Goal: Task Accomplishment & Management: Use online tool/utility

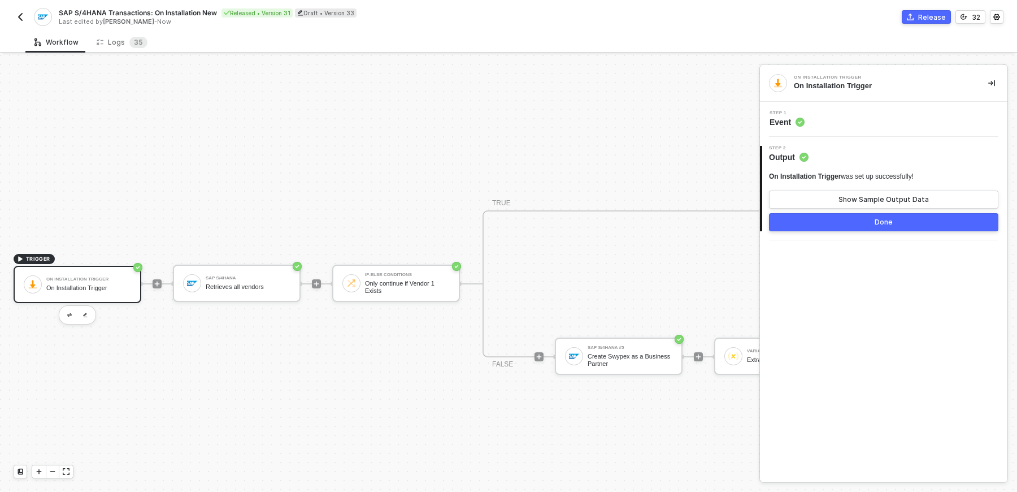
scroll to position [20, 460]
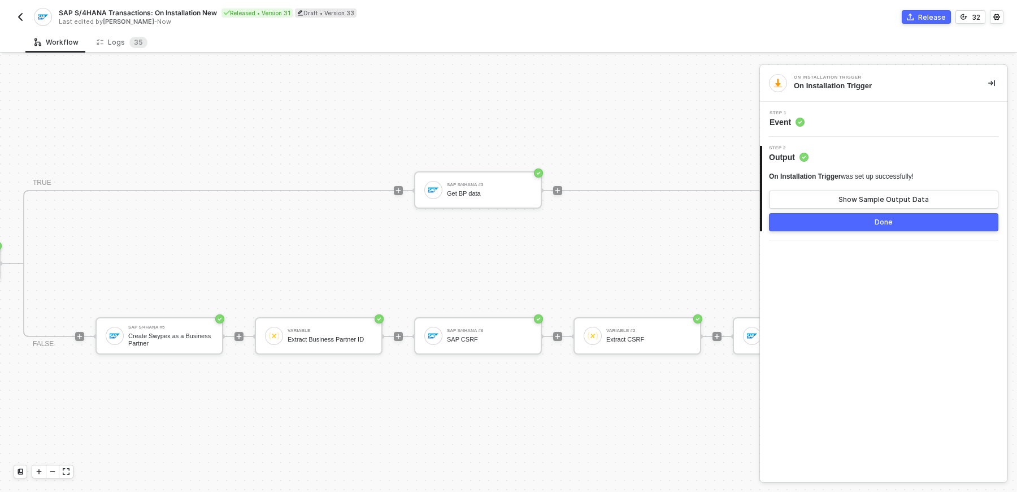
click at [19, 20] on img "button" at bounding box center [20, 16] width 9 height 9
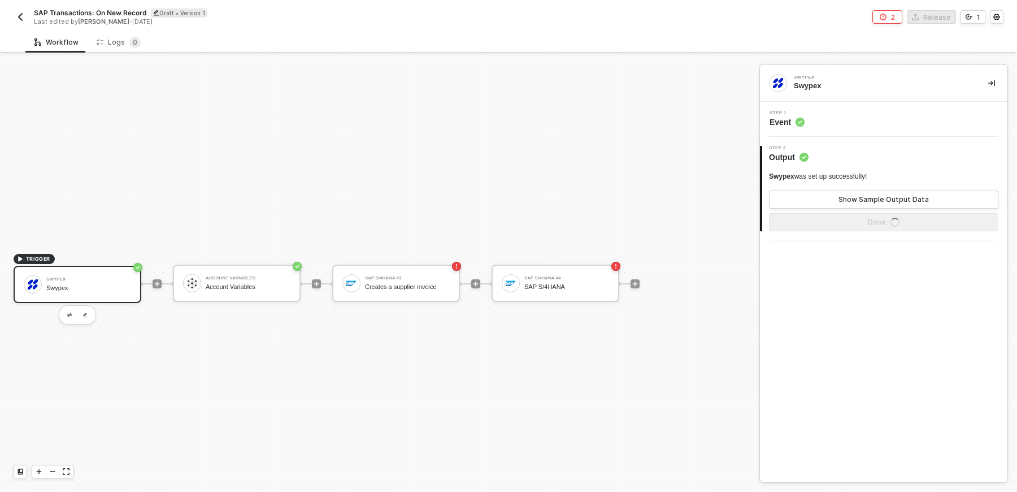
scroll to position [20, 0]
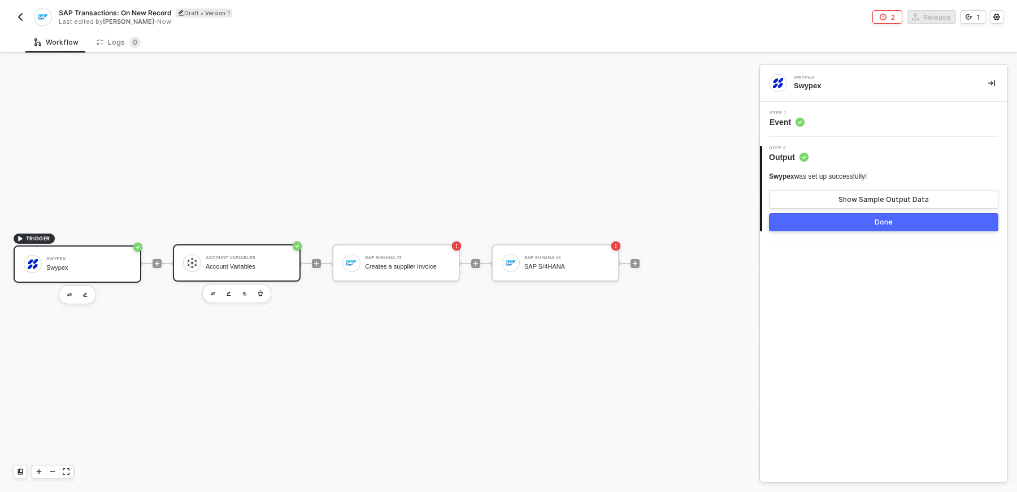
click at [232, 256] on div "Account Variables" at bounding box center [248, 257] width 85 height 5
click at [858, 121] on div "Step 1 Inputs" at bounding box center [885, 119] width 245 height 17
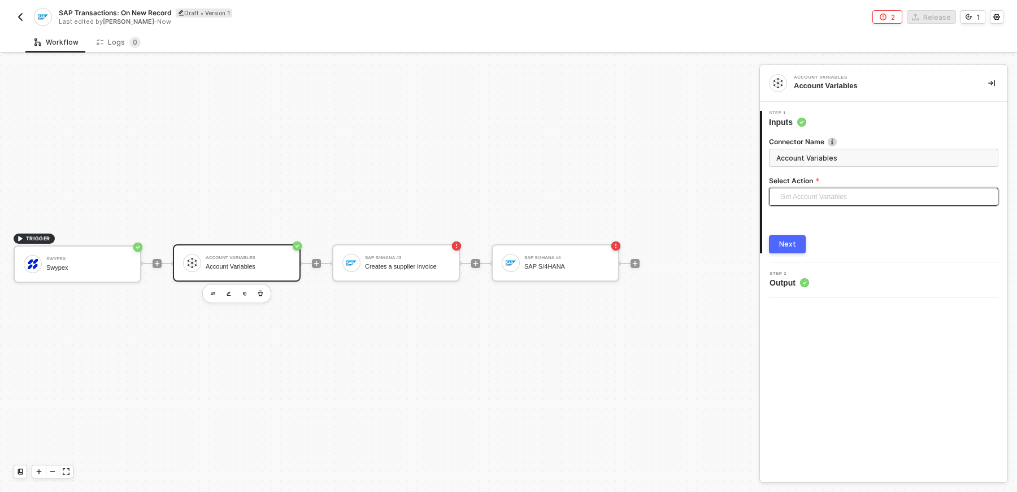
click at [819, 200] on span "Get Account Variables" at bounding box center [886, 196] width 211 height 17
click at [822, 177] on label "Select Action" at bounding box center [883, 181] width 229 height 10
click at [798, 243] on button "Next" at bounding box center [787, 244] width 37 height 18
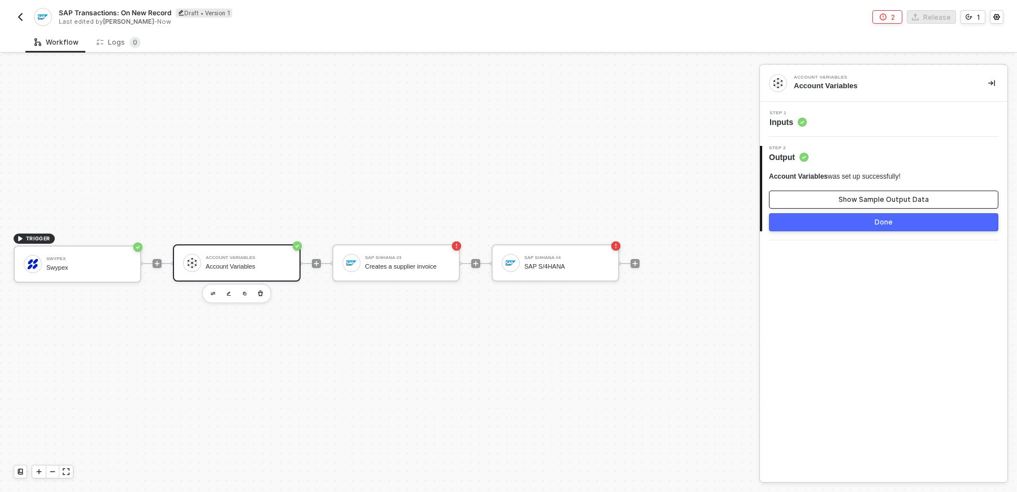
click at [786, 202] on button "Show Sample Output Data" at bounding box center [883, 199] width 229 height 18
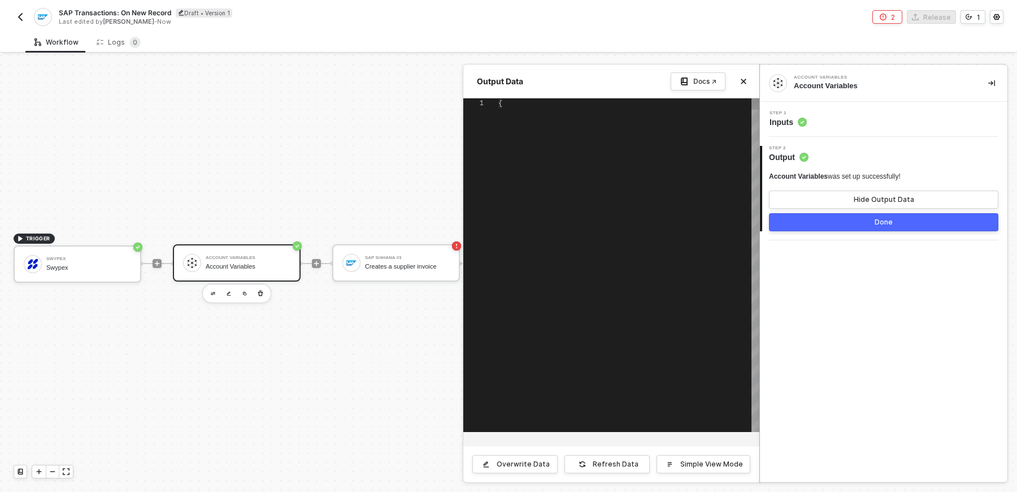
type textarea "{ "variables": { "userId": "6862a815eaf9f0162556be96", "companyId": "d0d0d64f-5…"
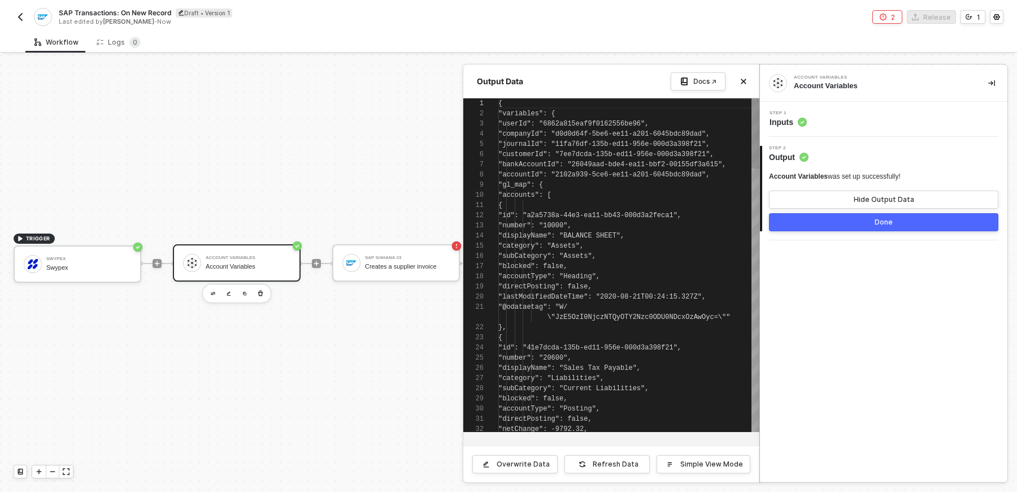
scroll to position [102, 0]
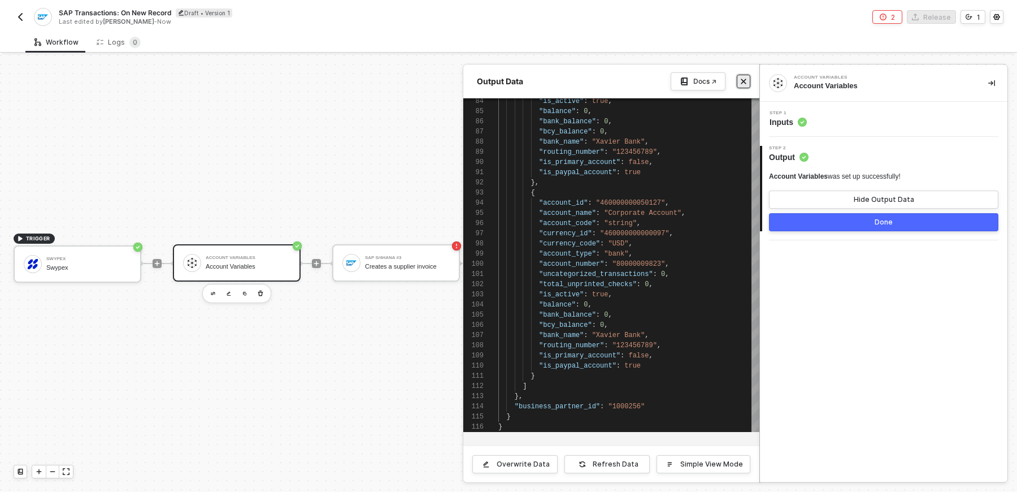
click at [748, 79] on button "Close" at bounding box center [744, 82] width 14 height 14
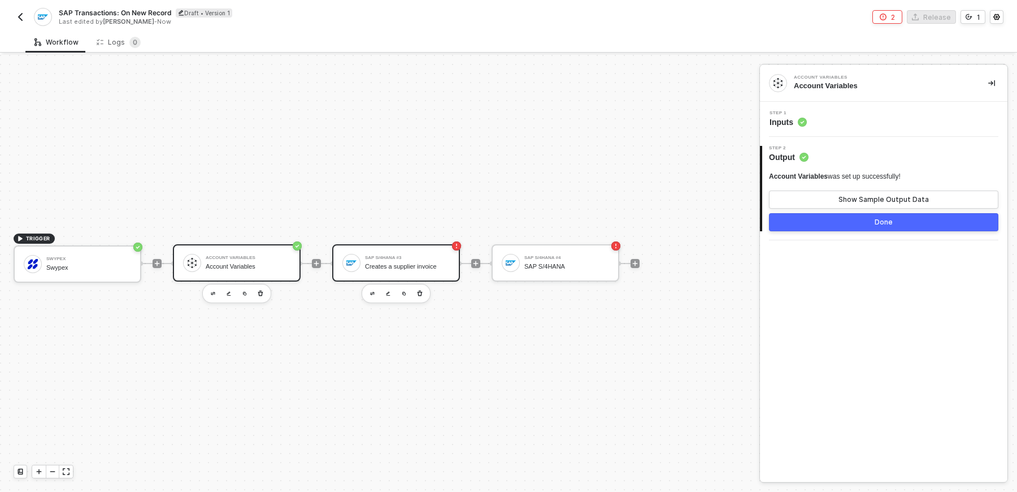
click at [384, 257] on div "SAP S/4HANA #3" at bounding box center [407, 257] width 85 height 5
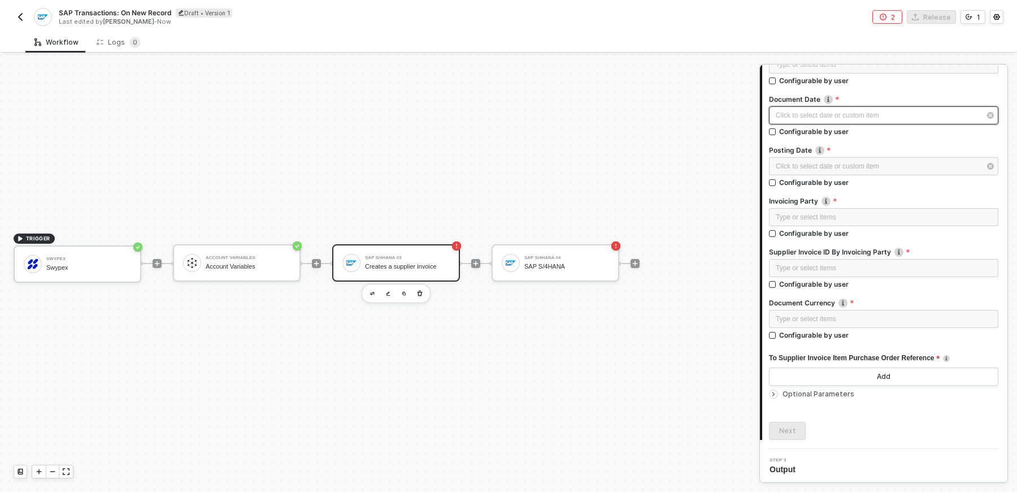
scroll to position [157, 0]
click at [802, 394] on span "Optional Parameters" at bounding box center [819, 392] width 72 height 8
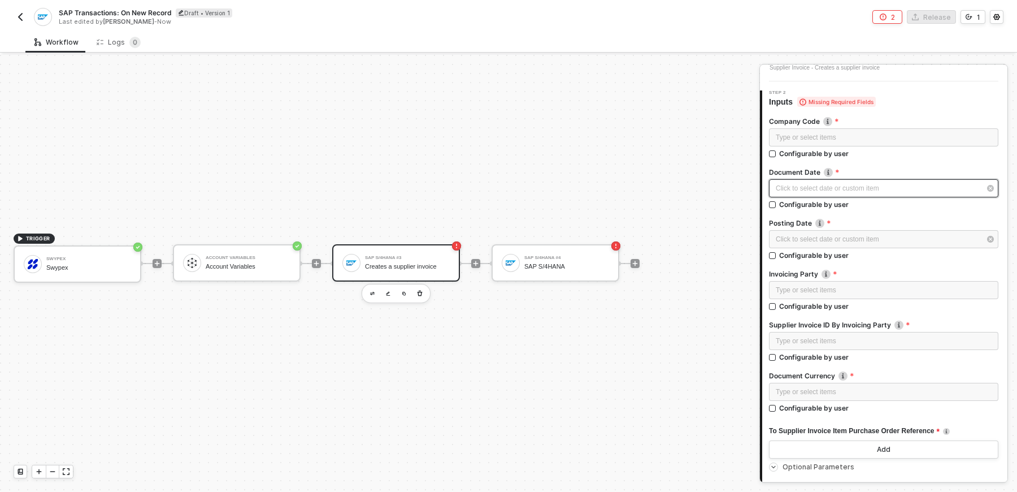
scroll to position [91, 0]
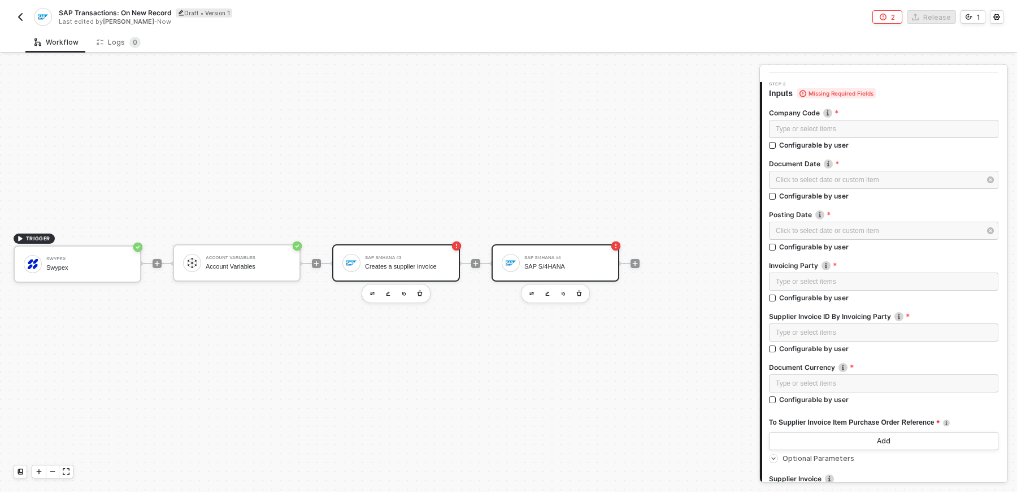
click at [532, 255] on div "SAP S/4HANA #4" at bounding box center [567, 257] width 85 height 5
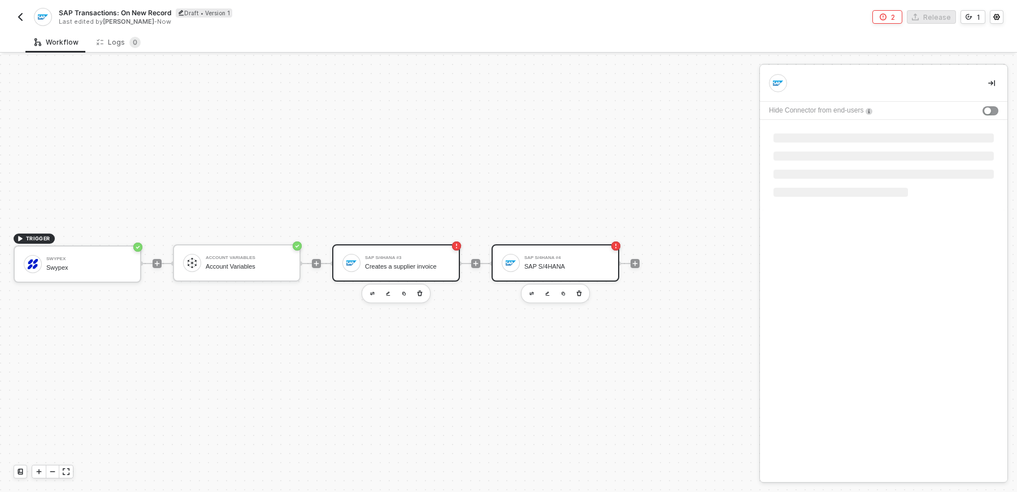
scroll to position [0, 0]
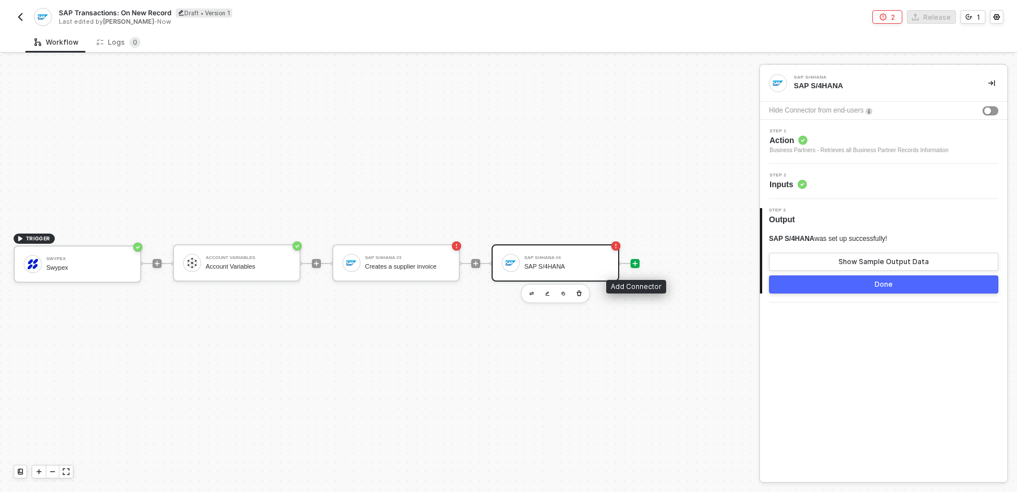
click at [638, 261] on icon "icon-play" at bounding box center [635, 263] width 7 height 7
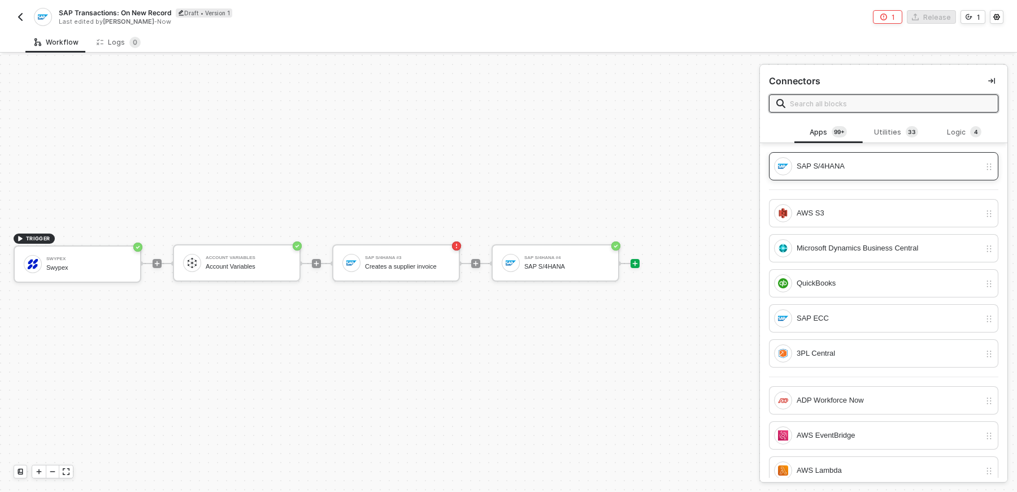
click at [847, 162] on div "SAP S/4HANA" at bounding box center [889, 166] width 184 height 12
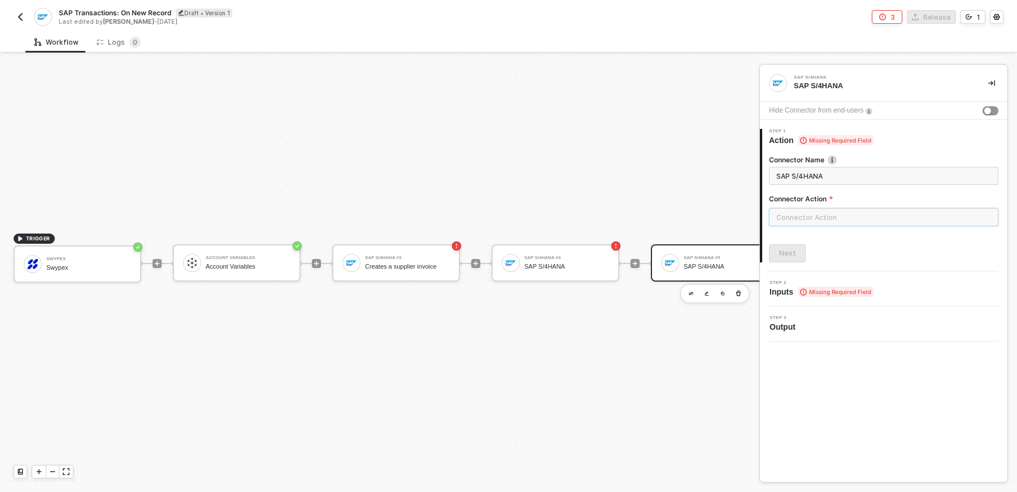
click at [836, 211] on input "text" at bounding box center [883, 217] width 229 height 18
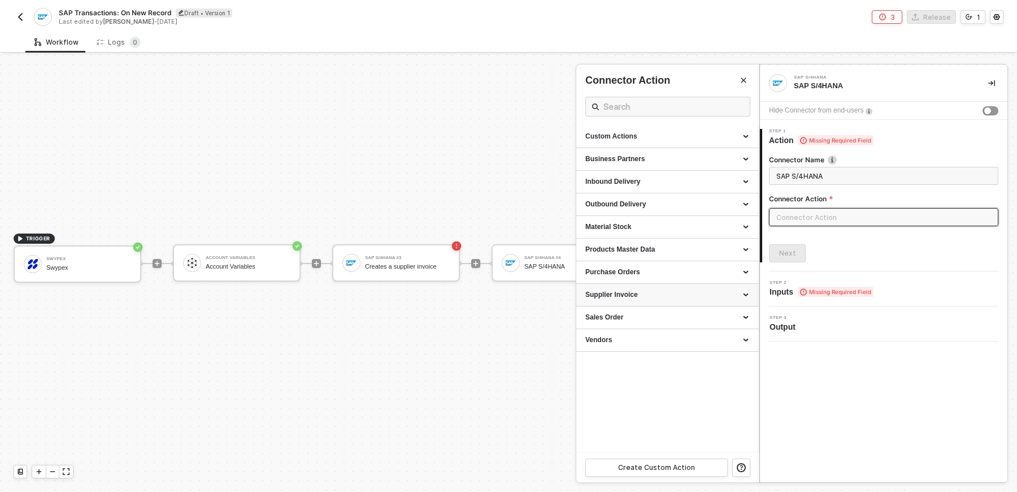
click at [692, 291] on div "Supplier Invoice" at bounding box center [668, 295] width 164 height 10
click at [419, 268] on div at bounding box center [508, 273] width 1017 height 437
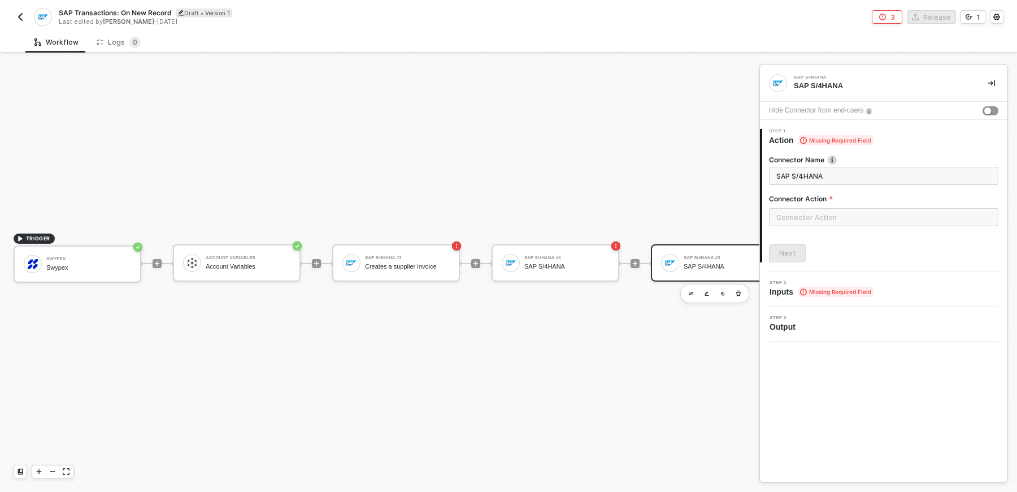
click at [419, 268] on div "Creates a supplier invoice" at bounding box center [407, 266] width 85 height 7
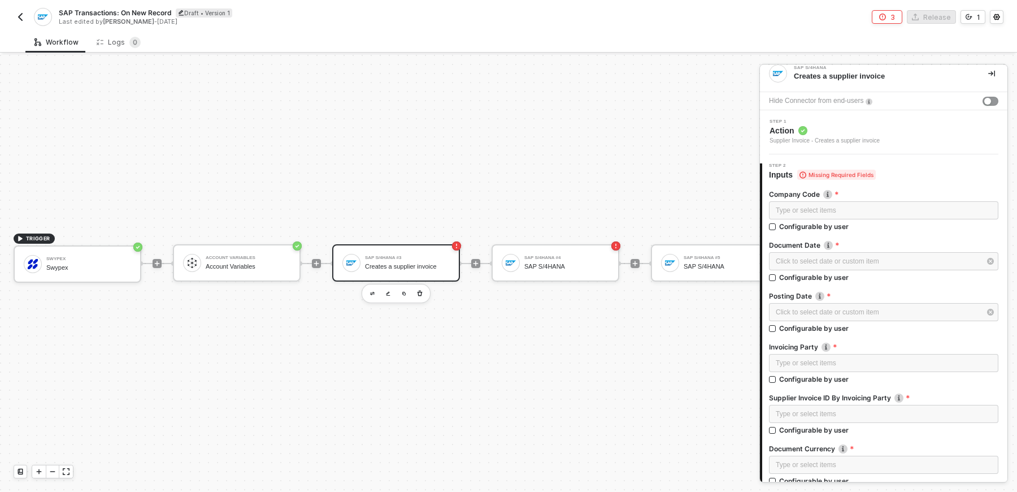
scroll to position [12, 0]
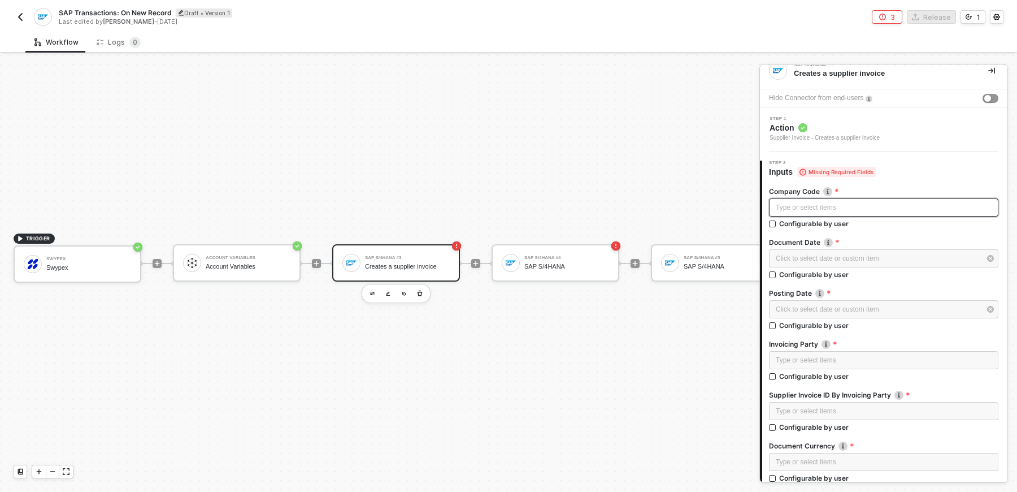
click at [892, 208] on div "Type or select items ﻿" at bounding box center [884, 207] width 216 height 11
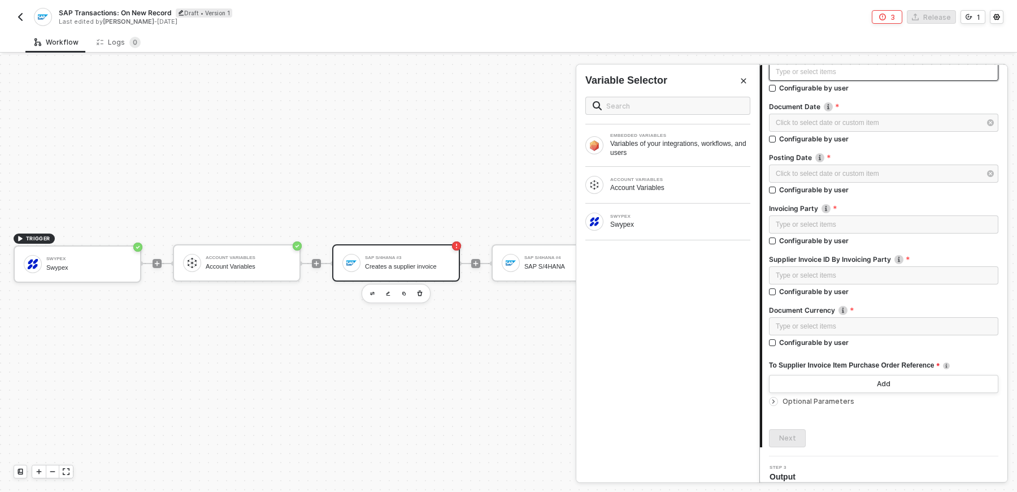
scroll to position [149, 0]
click at [774, 400] on icon "icon-arrow-right-small" at bounding box center [774, 400] width 2 height 3
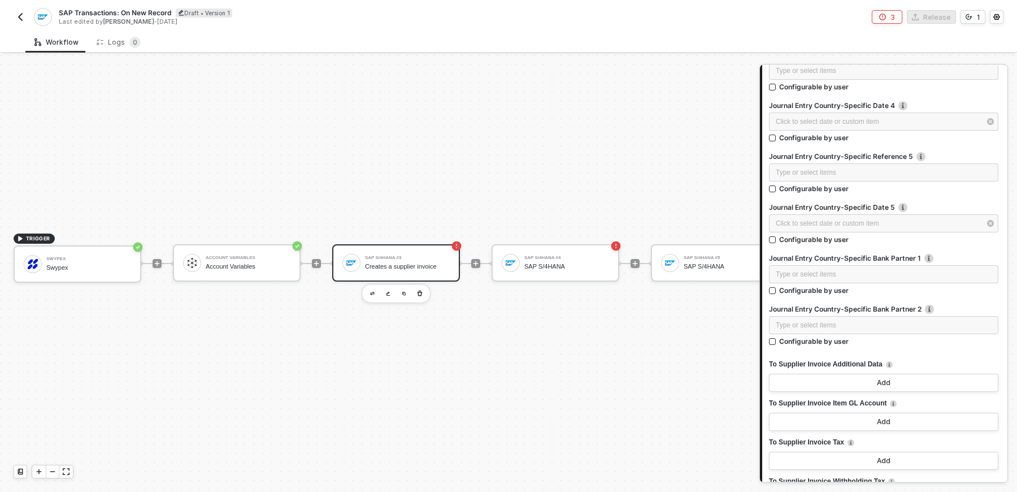
scroll to position [3722, 0]
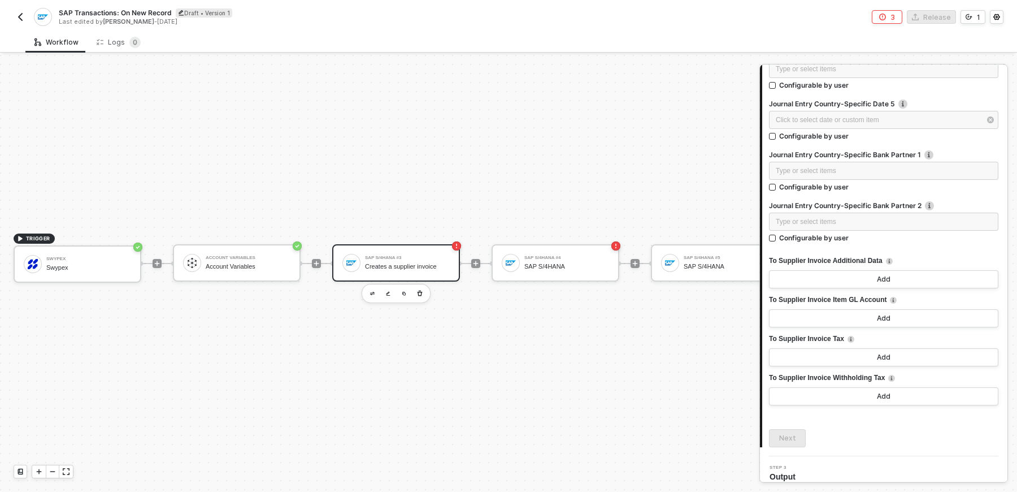
click at [491, 311] on div "TRIGGER Swypex Swypex Account Variables Account Variables SAP S/4HANA #3 Create…" at bounding box center [399, 263] width 799 height 458
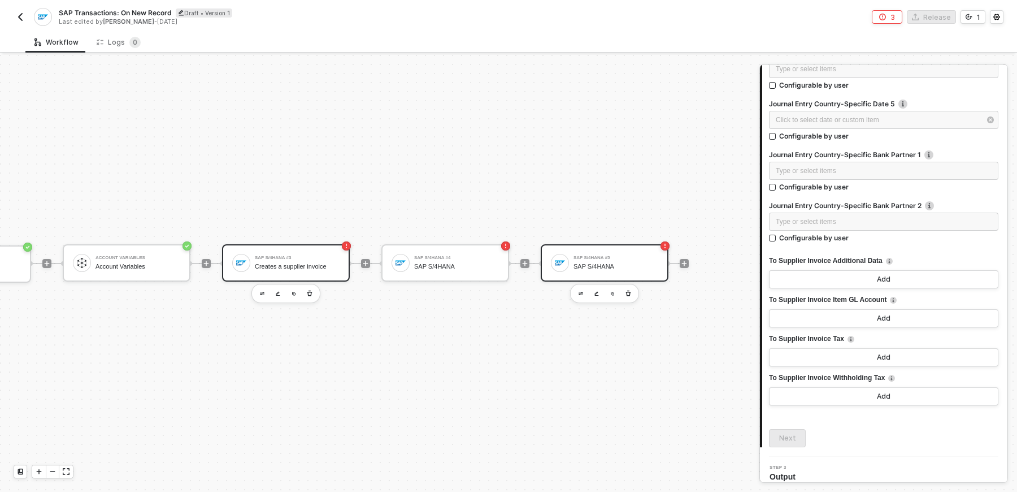
click at [594, 264] on div "SAP S/4HANA" at bounding box center [616, 266] width 85 height 7
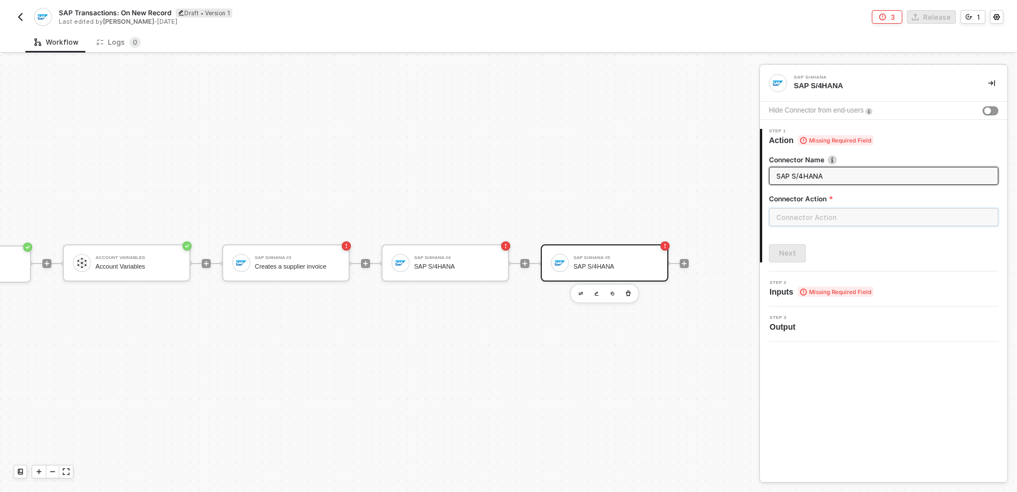
click at [825, 216] on input "text" at bounding box center [883, 217] width 229 height 18
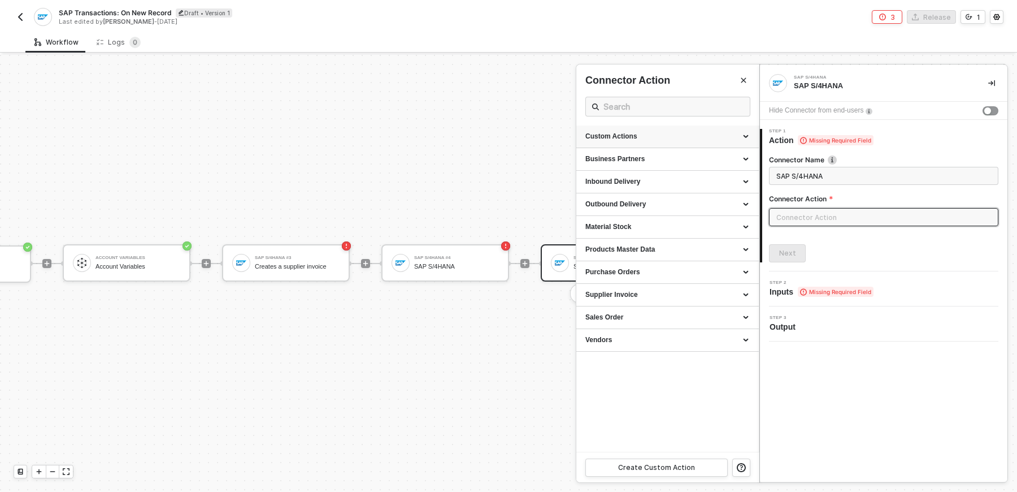
click at [690, 142] on div "Custom Actions" at bounding box center [668, 136] width 183 height 23
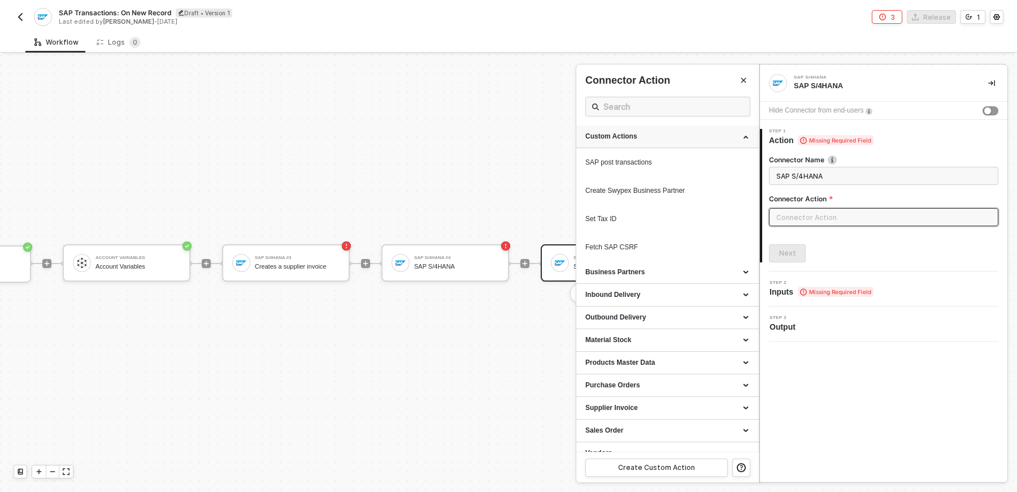
click at [690, 142] on div "Custom Actions" at bounding box center [668, 136] width 183 height 23
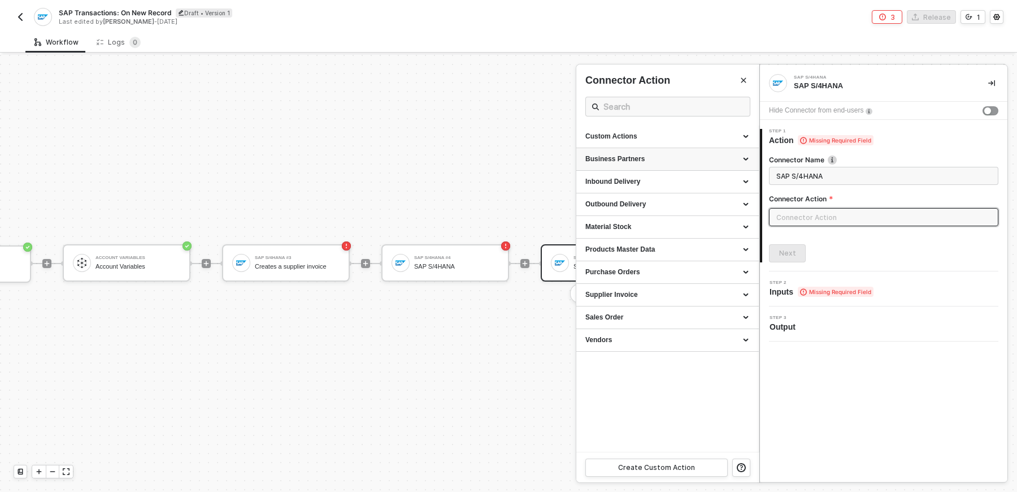
click at [689, 162] on div "Business Partners" at bounding box center [668, 159] width 164 height 10
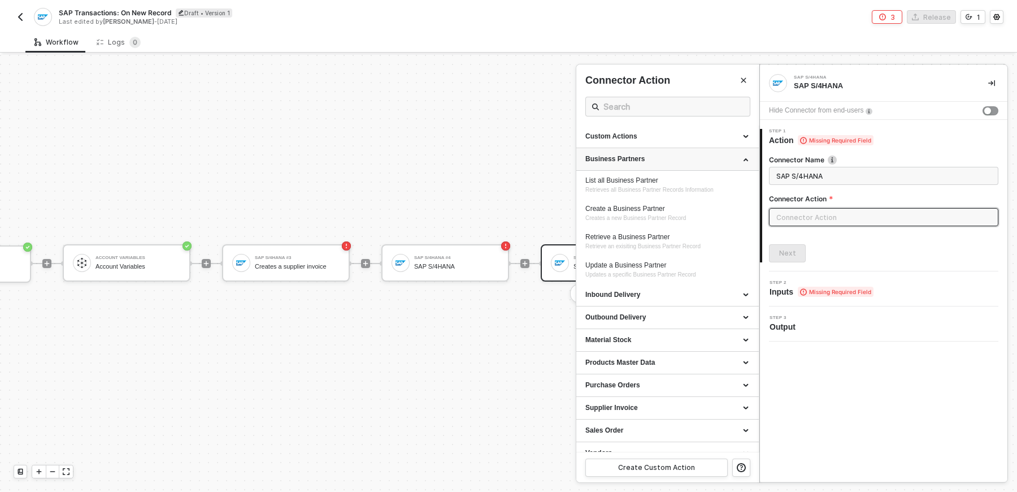
click at [689, 162] on div "Business Partners" at bounding box center [668, 159] width 164 height 10
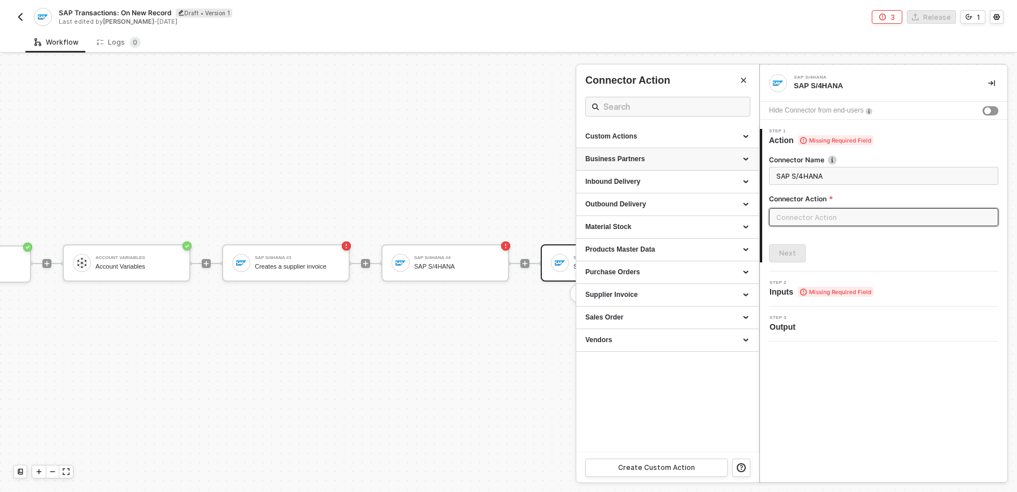
click at [686, 164] on div "Business Partners" at bounding box center [668, 159] width 183 height 23
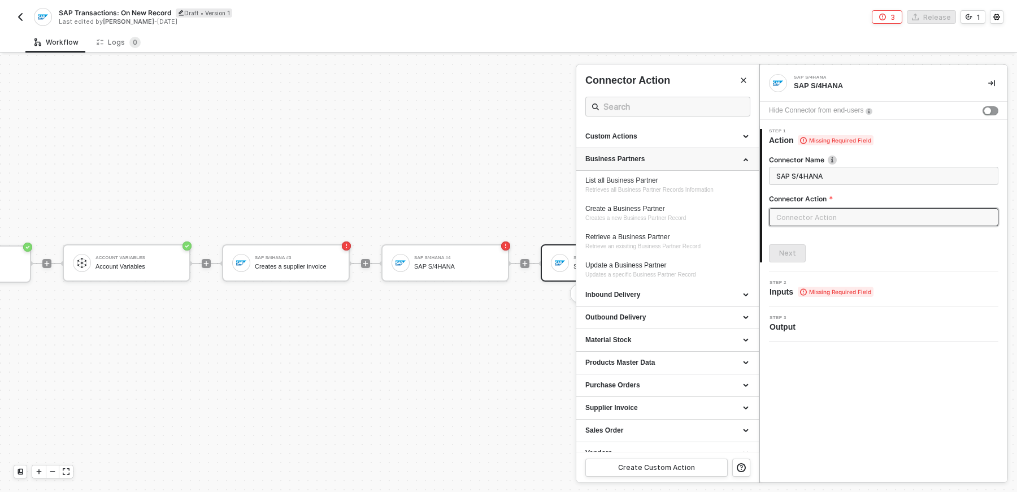
click at [672, 163] on div "Business Partners" at bounding box center [668, 159] width 183 height 23
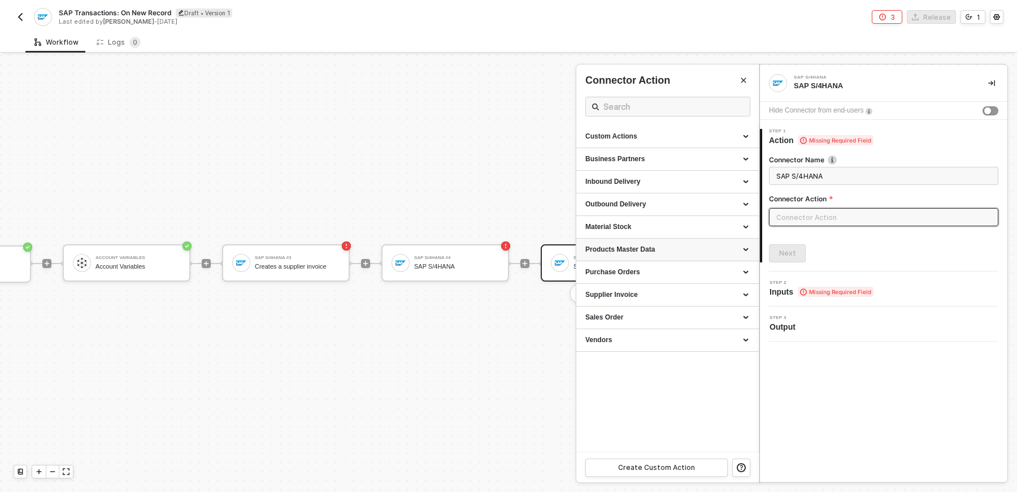
click at [672, 248] on div "Products Master Data" at bounding box center [668, 250] width 164 height 10
click at [674, 271] on div "Purchase Orders" at bounding box center [668, 272] width 164 height 10
click at [675, 284] on div "Supplier Invoice" at bounding box center [668, 295] width 183 height 23
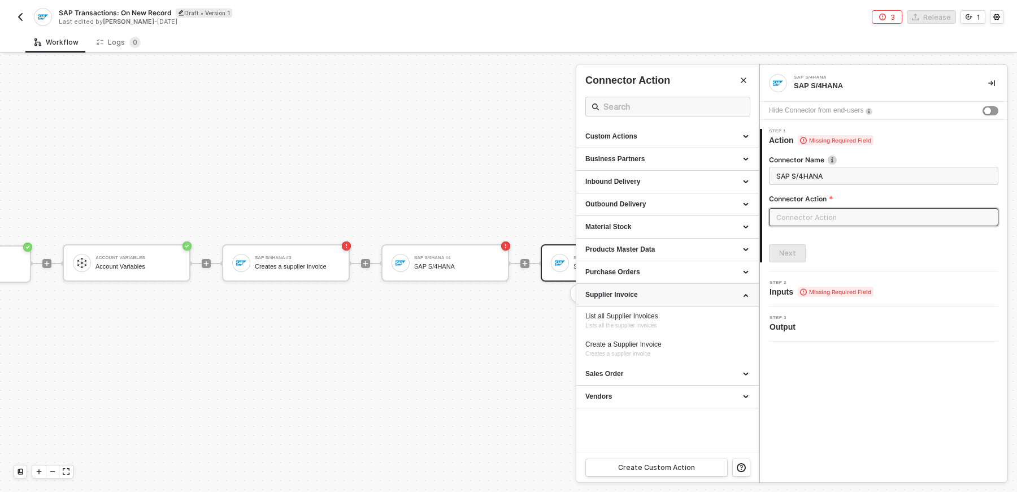
click at [675, 287] on div "Supplier Invoice" at bounding box center [668, 295] width 183 height 23
click at [659, 162] on div "Business Partners" at bounding box center [668, 159] width 164 height 10
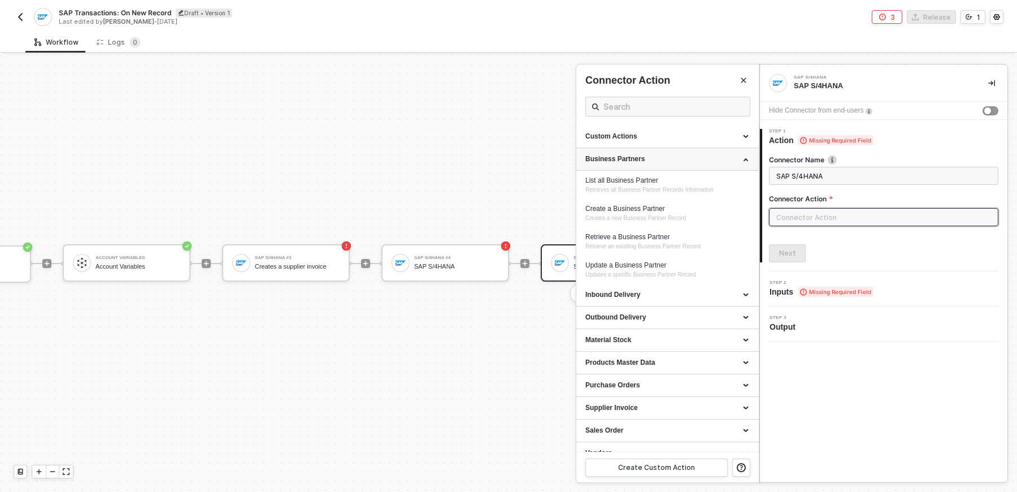
click at [659, 162] on div "Business Partners" at bounding box center [668, 159] width 164 height 10
